Goal: Task Accomplishment & Management: Complete application form

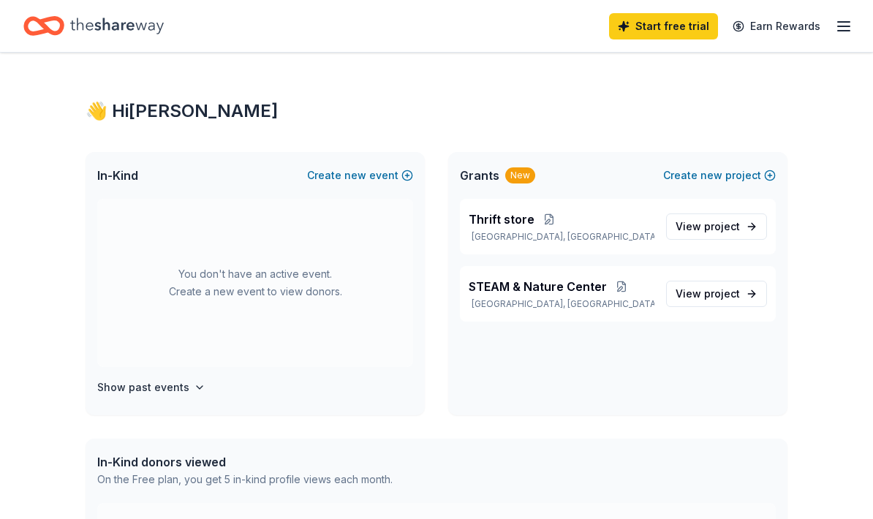
click at [369, 167] on button "Create new event" at bounding box center [360, 176] width 106 height 18
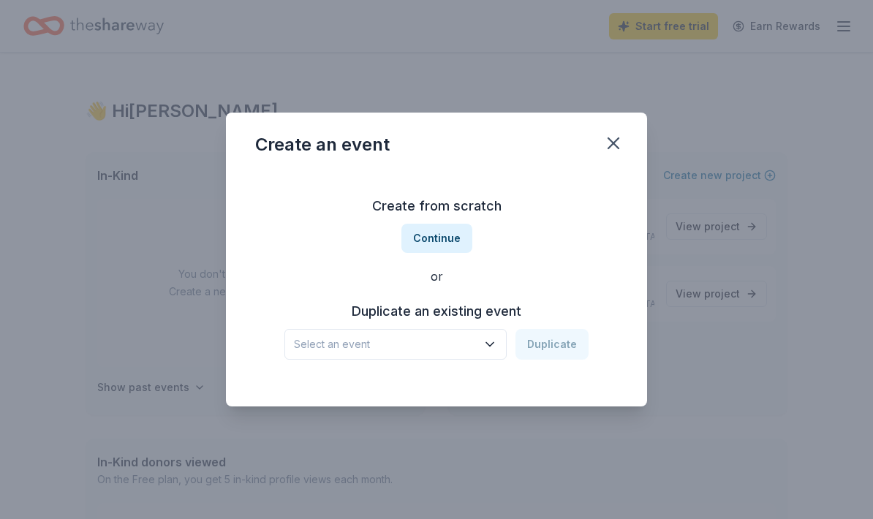
click at [439, 242] on button "Continue" at bounding box center [436, 238] width 71 height 29
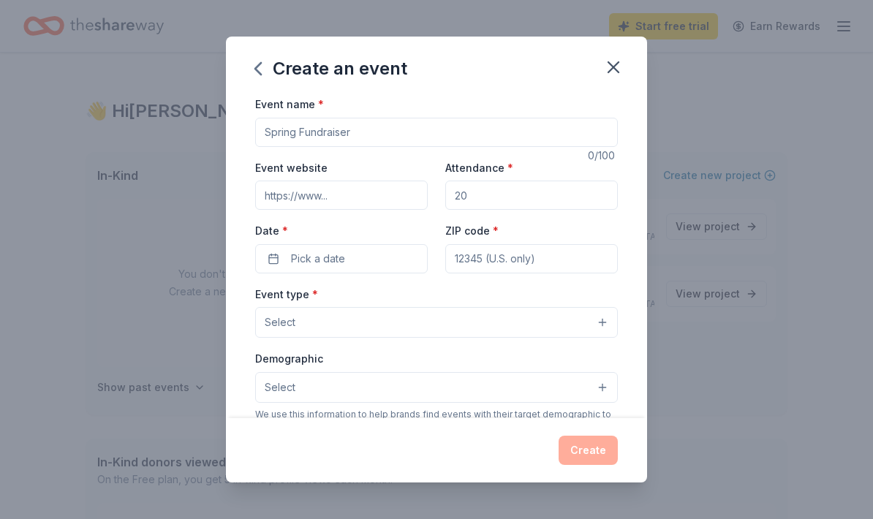
click at [410, 130] on input "Event name *" at bounding box center [436, 132] width 363 height 29
type input "Garden of Giving Gala"
click at [504, 196] on input "Attendance *" at bounding box center [531, 195] width 172 height 29
type input "100"
click at [354, 257] on button "Pick a date" at bounding box center [341, 258] width 172 height 29
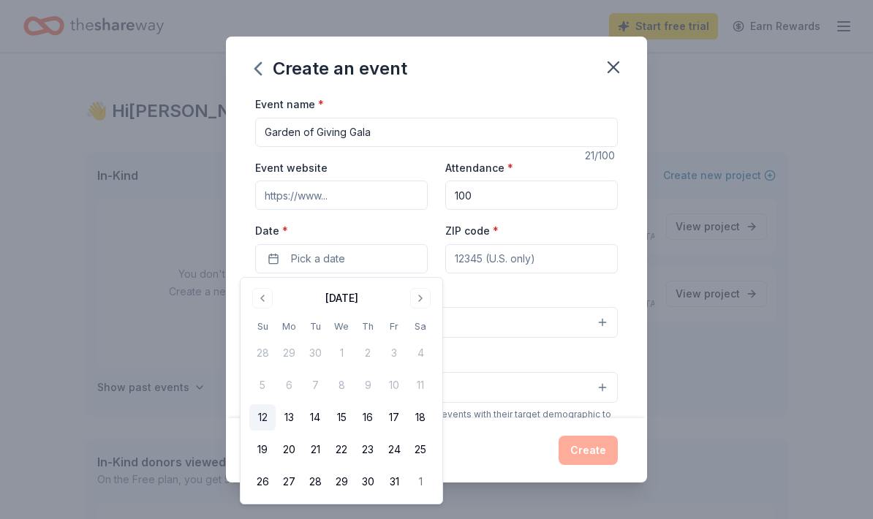
click at [358, 301] on div "October 2025" at bounding box center [341, 298] width 33 height 18
click at [426, 300] on button "Go to next month" at bounding box center [420, 298] width 20 height 20
click at [420, 302] on button "Go to next month" at bounding box center [420, 298] width 20 height 20
click at [418, 300] on button "Go to next month" at bounding box center [420, 298] width 20 height 20
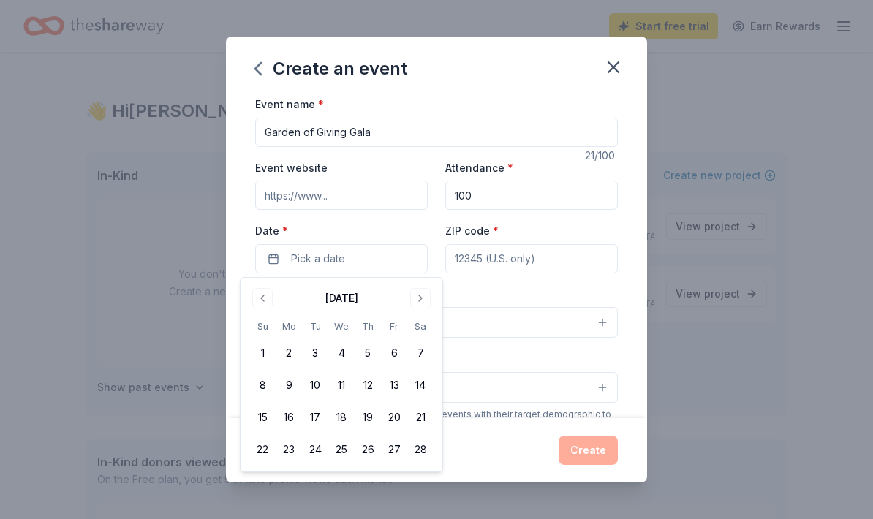
click at [417, 300] on button "Go to next month" at bounding box center [420, 298] width 20 height 20
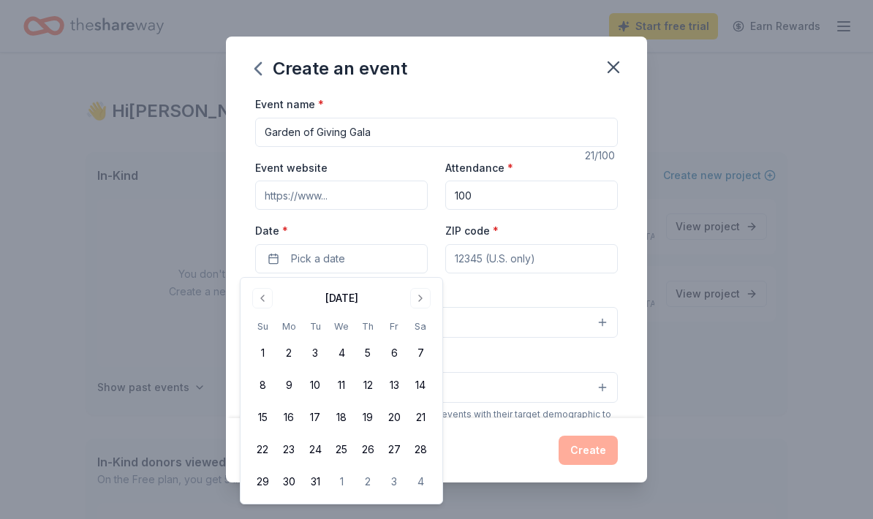
click at [417, 302] on button "Go to next month" at bounding box center [420, 298] width 20 height 20
click at [268, 480] on button "26" at bounding box center [262, 481] width 26 height 26
click at [531, 267] on input "ZIP code *" at bounding box center [531, 258] width 172 height 29
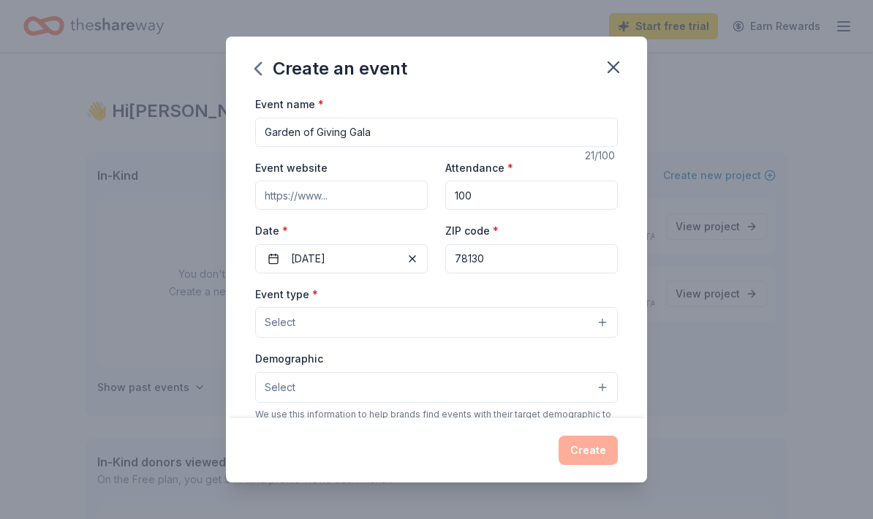
type input "78130"
click at [432, 314] on button "Select" at bounding box center [436, 322] width 363 height 31
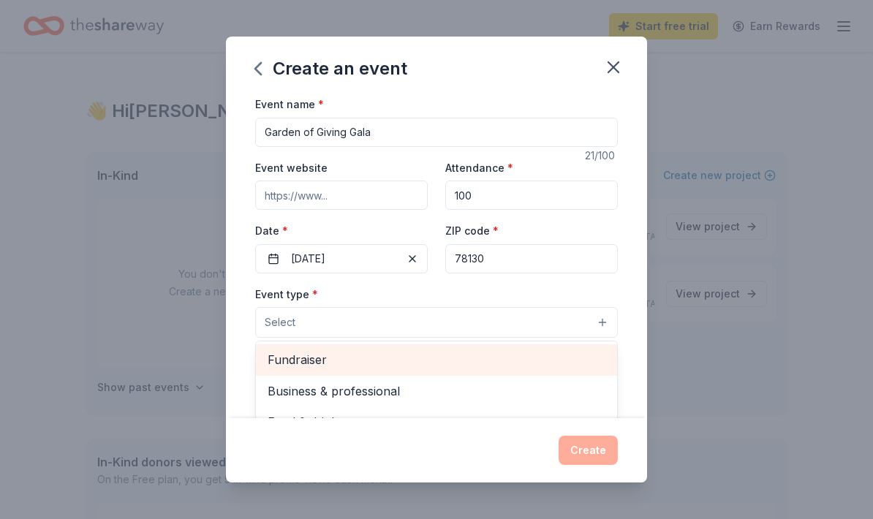
click at [375, 363] on span "Fundraiser" at bounding box center [436, 359] width 338 height 19
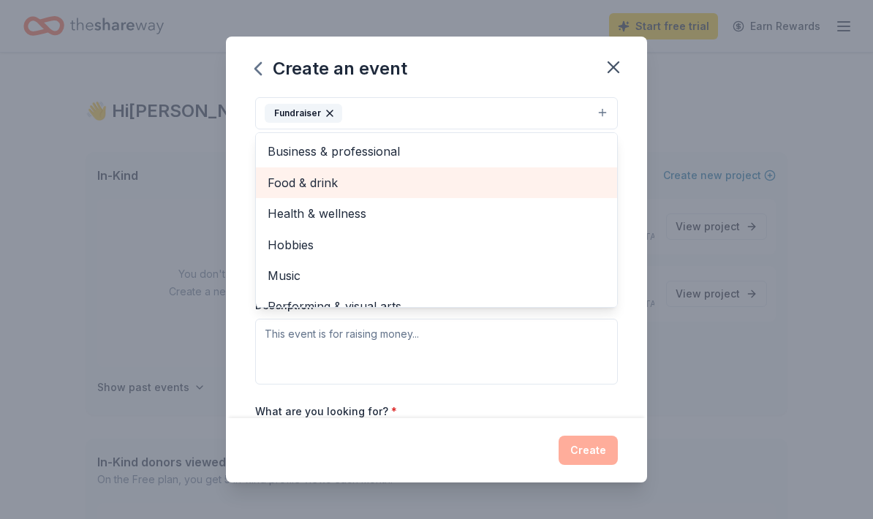
click at [341, 181] on span "Food & drink" at bounding box center [436, 182] width 338 height 19
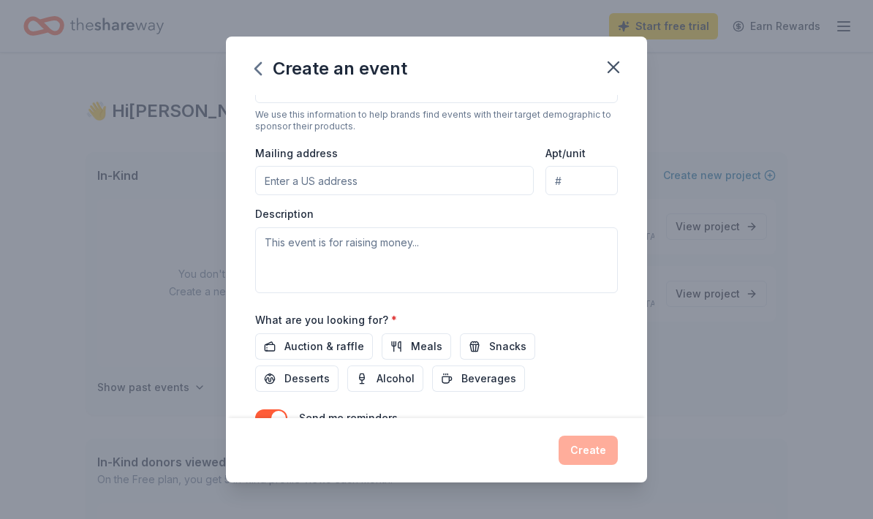
scroll to position [68, 0]
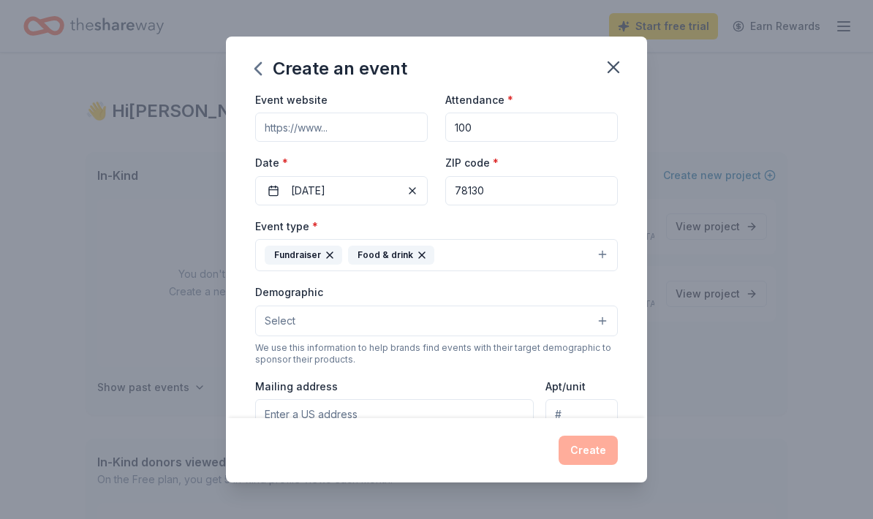
click at [407, 319] on button "Select" at bounding box center [436, 320] width 363 height 31
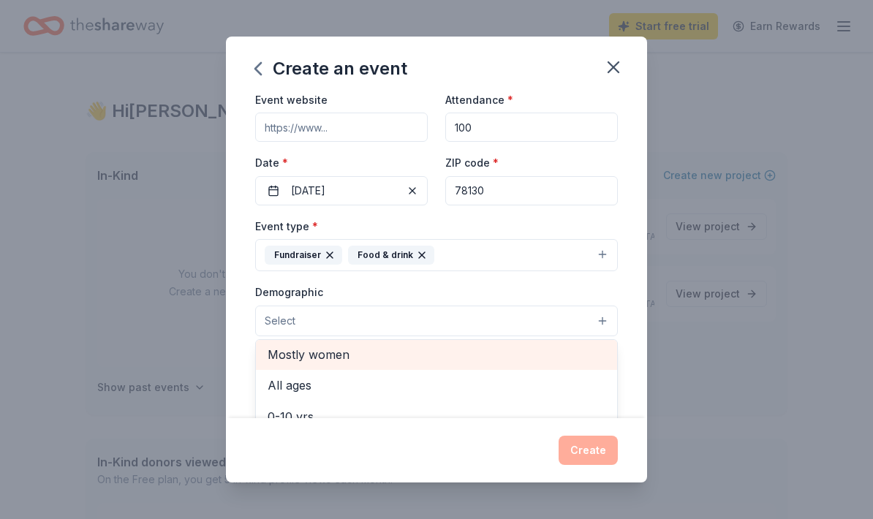
click at [354, 362] on span "Mostly women" at bounding box center [436, 354] width 338 height 19
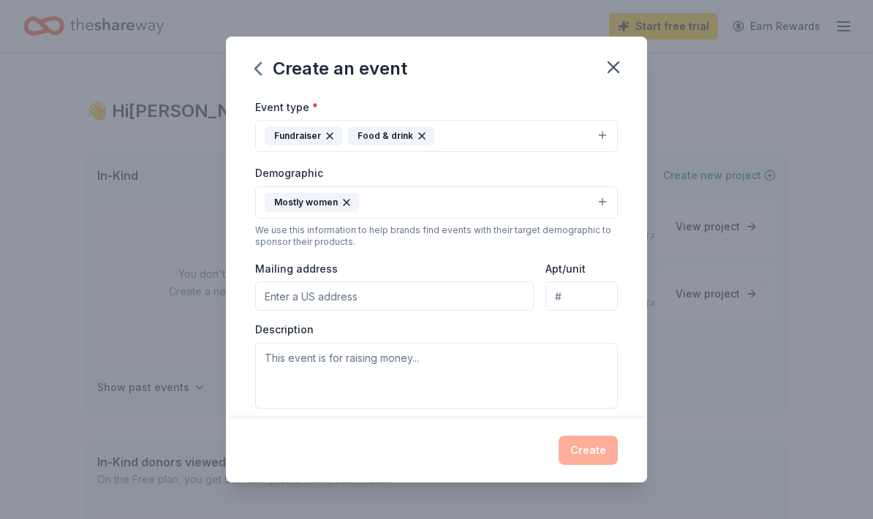
scroll to position [189, 0]
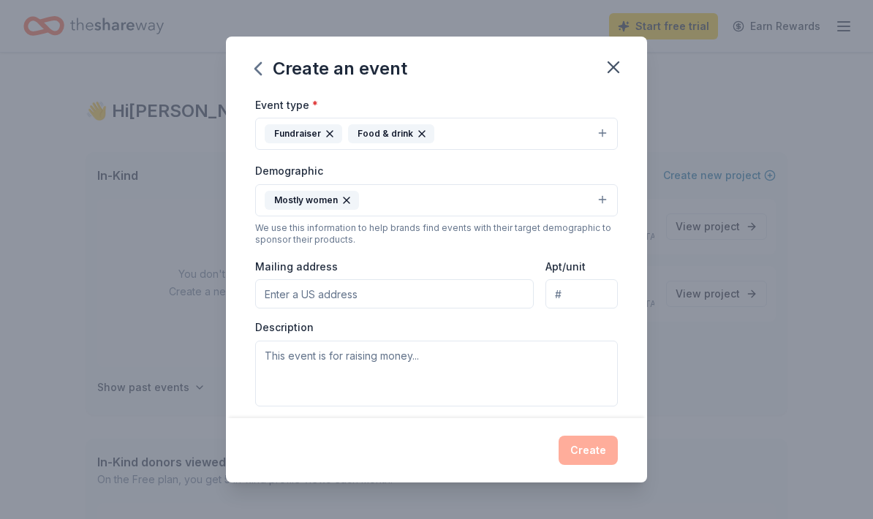
click at [434, 308] on input "Mailing address" at bounding box center [394, 293] width 278 height 29
type input "550 Clearfield Drive, New Braunfels, TX, 78130"
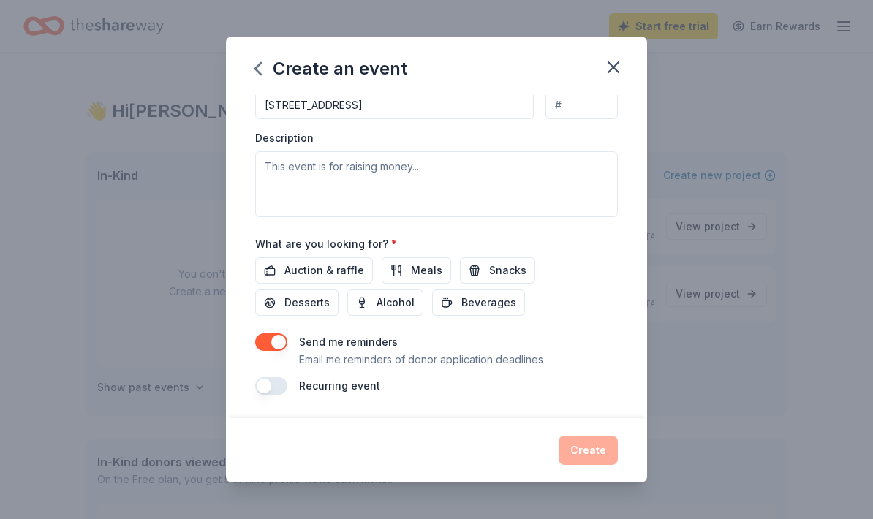
scroll to position [380, 0]
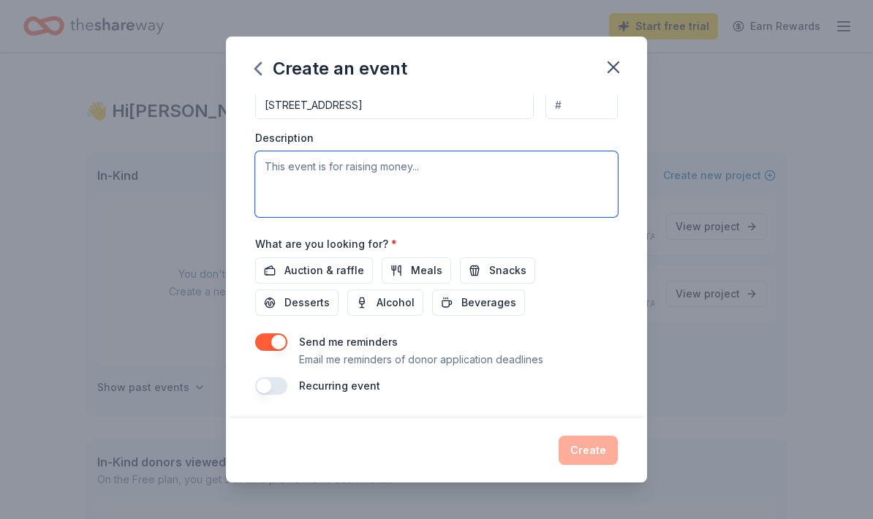
click at [452, 164] on textarea at bounding box center [436, 184] width 363 height 66
type textarea "Dress for a Cause gala"
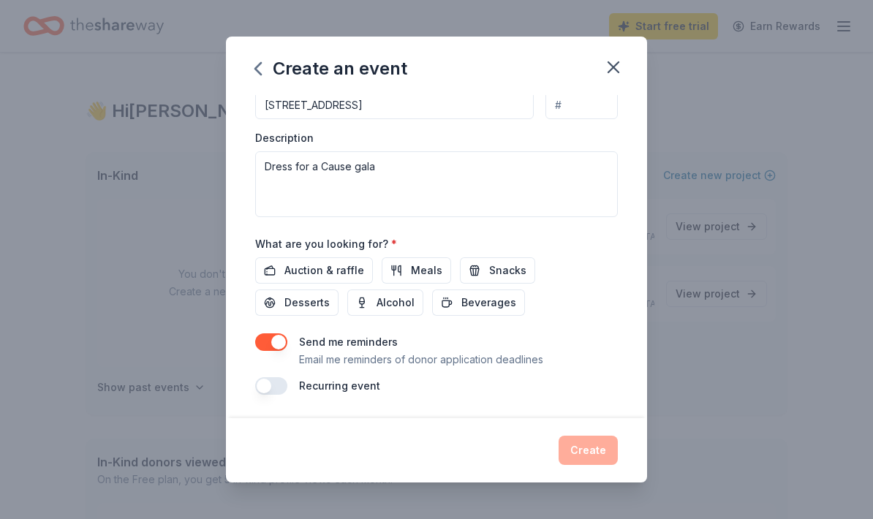
click at [322, 273] on span "Auction & raffle" at bounding box center [324, 271] width 80 height 18
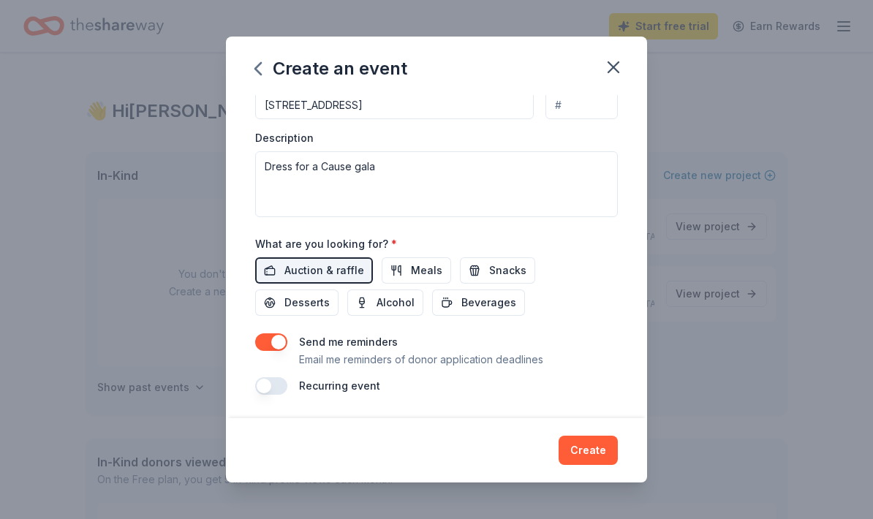
click at [417, 271] on span "Meals" at bounding box center [426, 271] width 31 height 18
click at [330, 294] on span "Desserts" at bounding box center [306, 303] width 45 height 18
click at [461, 310] on span "Beverages" at bounding box center [488, 303] width 55 height 18
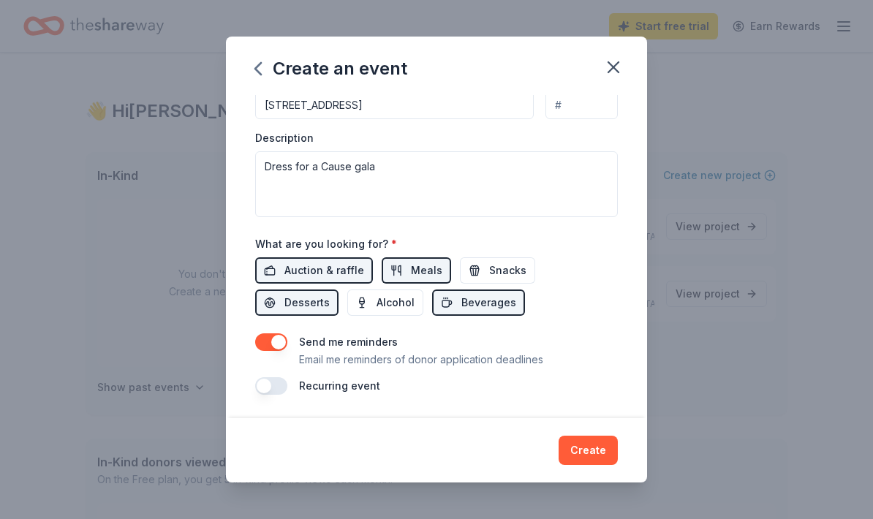
click at [587, 456] on button "Create" at bounding box center [587, 450] width 59 height 29
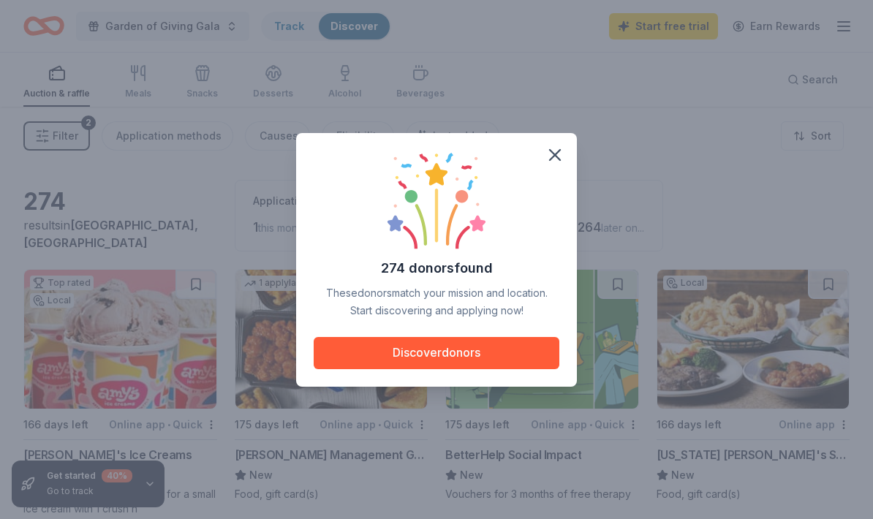
click at [479, 356] on button "Discover donors" at bounding box center [437, 353] width 246 height 32
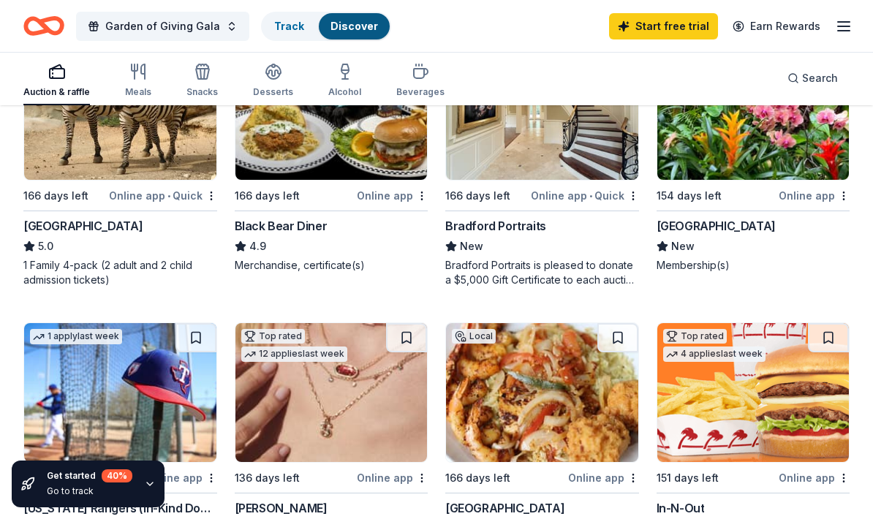
scroll to position [1066, 0]
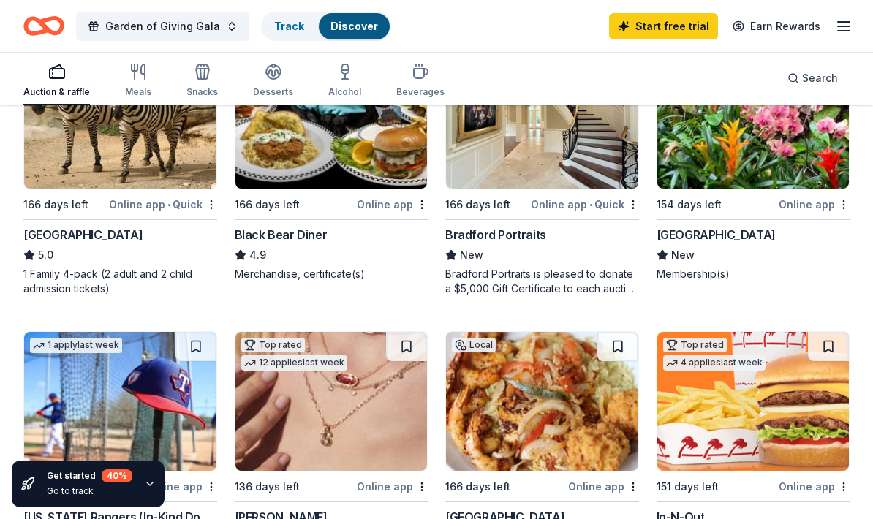
click at [764, 238] on div "[GEOGRAPHIC_DATA]" at bounding box center [715, 235] width 119 height 18
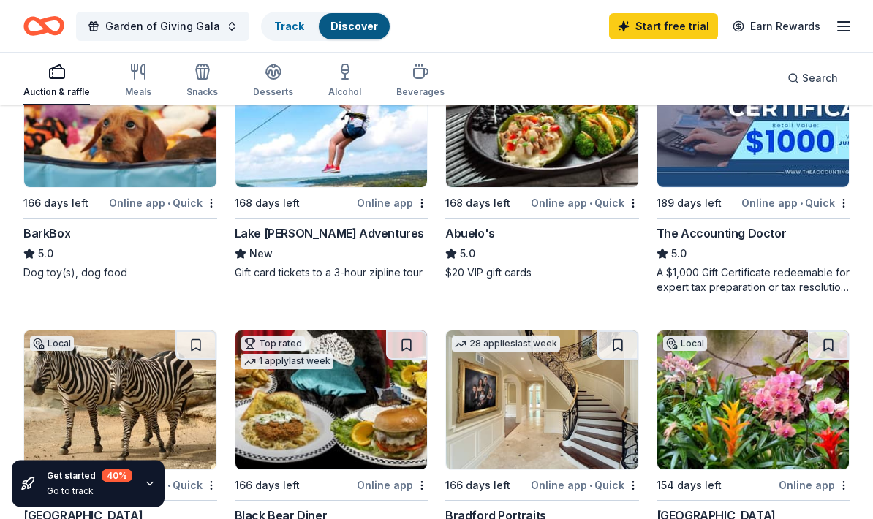
scroll to position [782, 0]
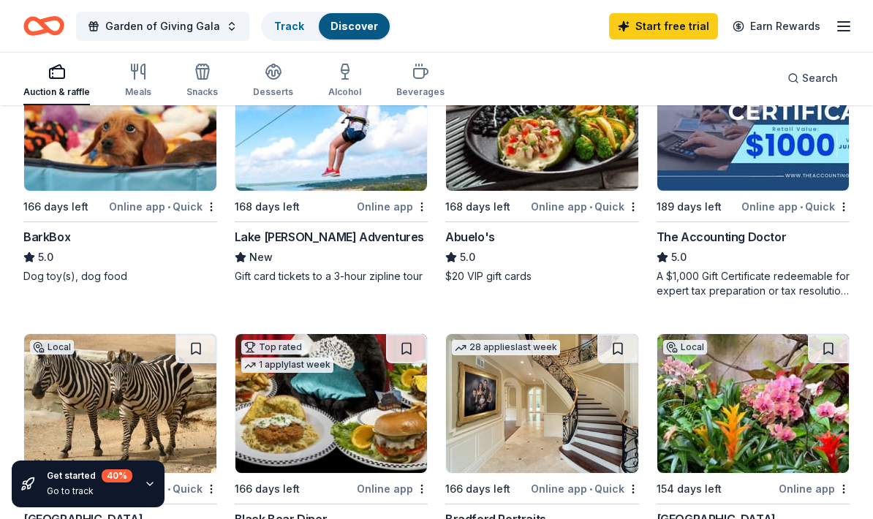
click at [264, 83] on div "Desserts" at bounding box center [273, 80] width 40 height 35
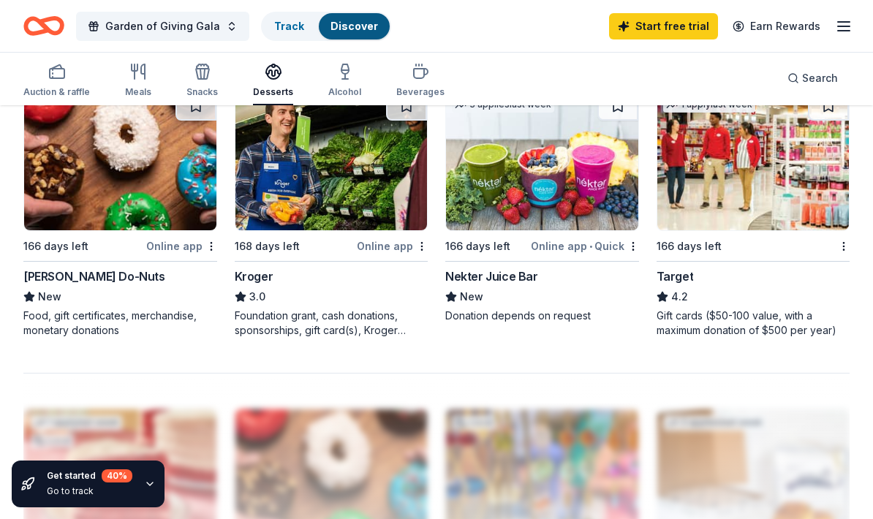
scroll to position [1299, 0]
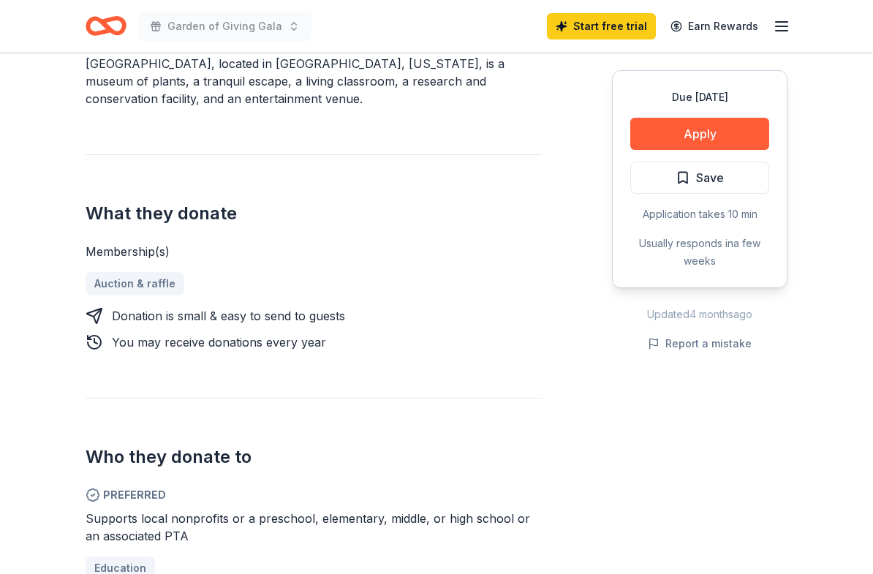
scroll to position [506, 0]
click at [725, 136] on button "Apply" at bounding box center [699, 134] width 139 height 32
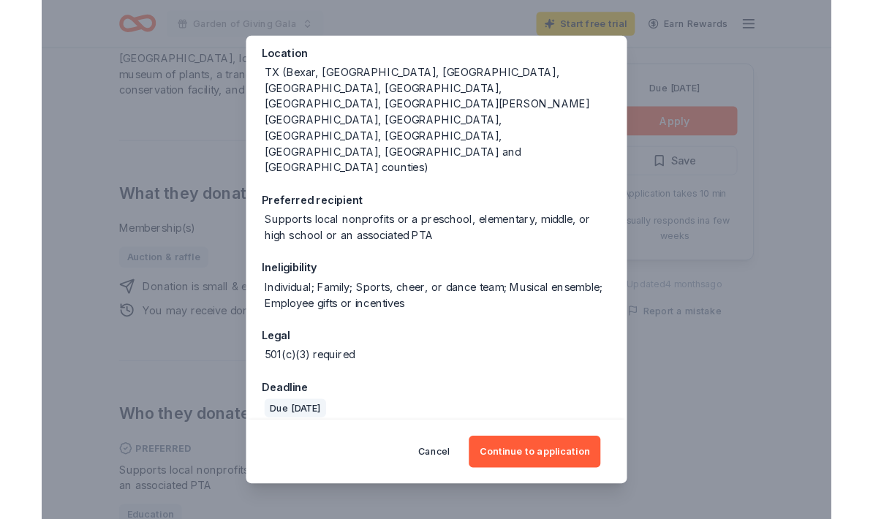
scroll to position [166, 0]
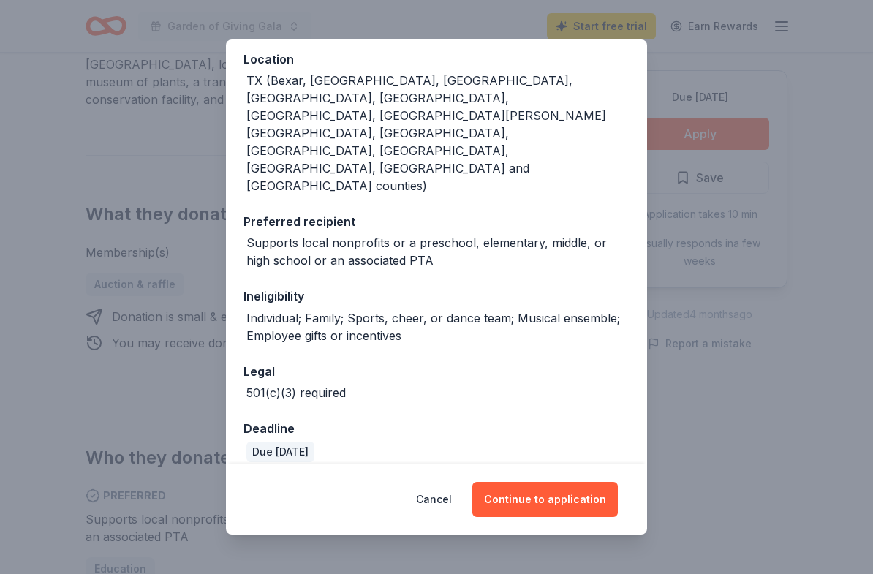
click at [572, 498] on button "Continue to application" at bounding box center [544, 499] width 145 height 35
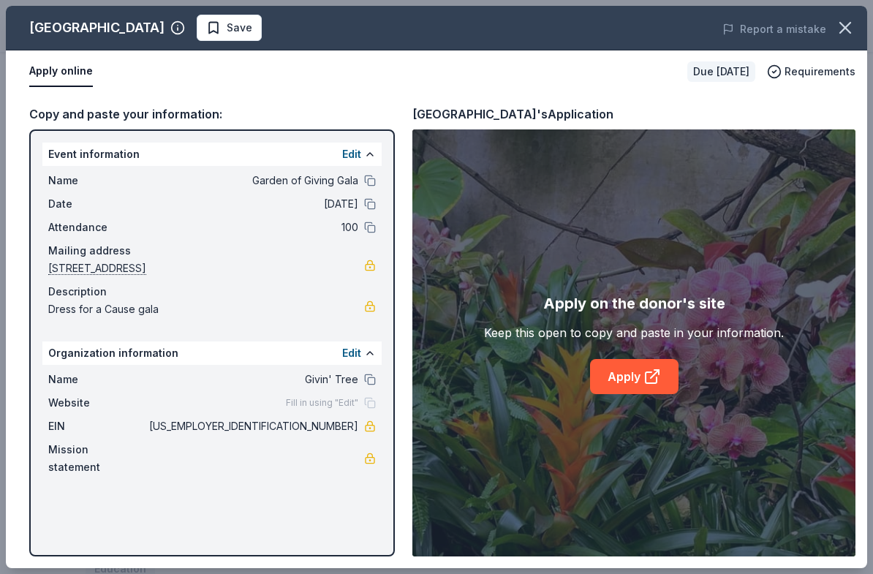
click at [622, 386] on link "Apply" at bounding box center [634, 376] width 88 height 35
